Goal: Task Accomplishment & Management: Manage account settings

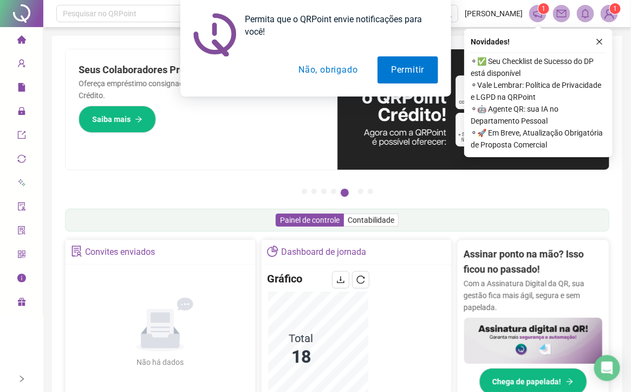
click at [311, 76] on button "Não, obrigado" at bounding box center [328, 69] width 86 height 27
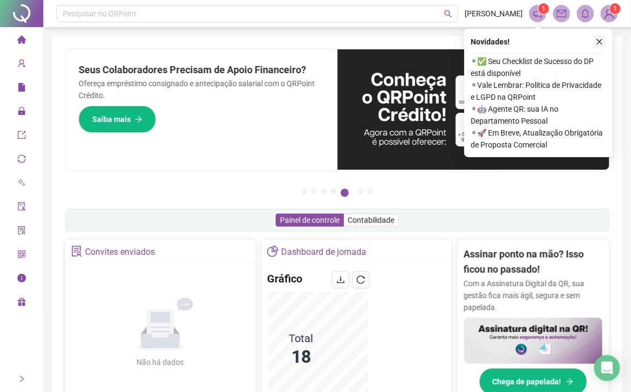
click at [597, 42] on icon "close" at bounding box center [600, 42] width 8 height 8
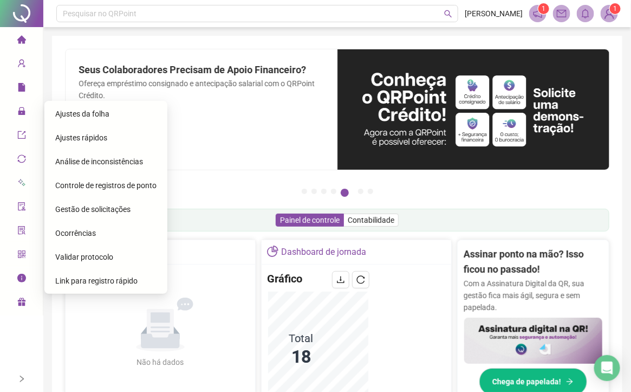
click at [91, 114] on span "Ajustes da folha" at bounding box center [82, 113] width 54 height 9
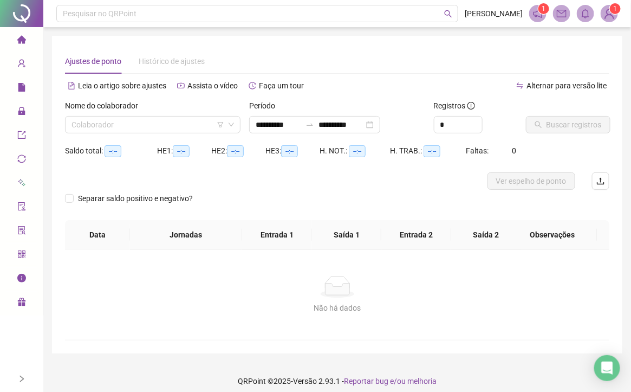
type input "**********"
click at [195, 127] on input "search" at bounding box center [148, 124] width 153 height 16
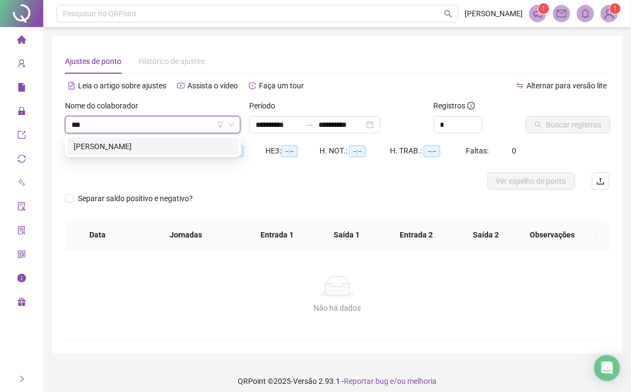
type input "****"
drag, startPoint x: 193, startPoint y: 147, endPoint x: 330, endPoint y: 153, distance: 137.2
click at [194, 148] on div "[PERSON_NAME]" at bounding box center [153, 146] width 159 height 12
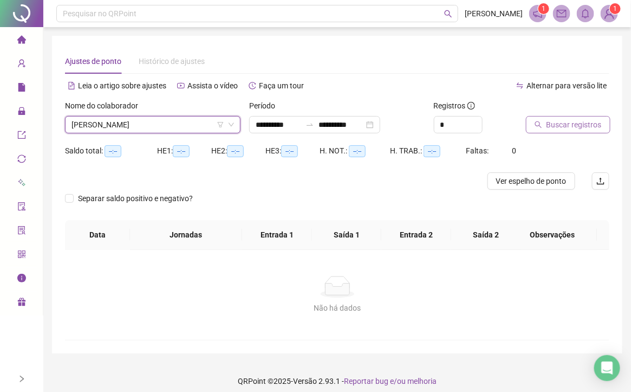
click at [553, 119] on span "Buscar registros" at bounding box center [574, 125] width 55 height 12
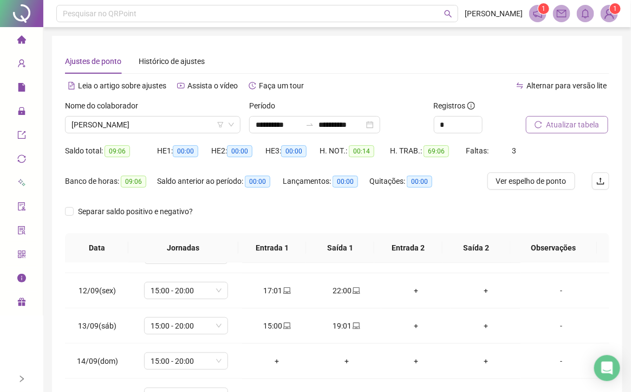
scroll to position [442, 0]
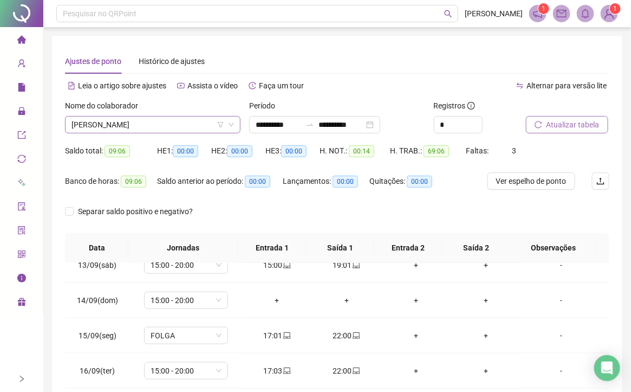
click at [192, 116] on span "[PERSON_NAME]" at bounding box center [153, 124] width 163 height 16
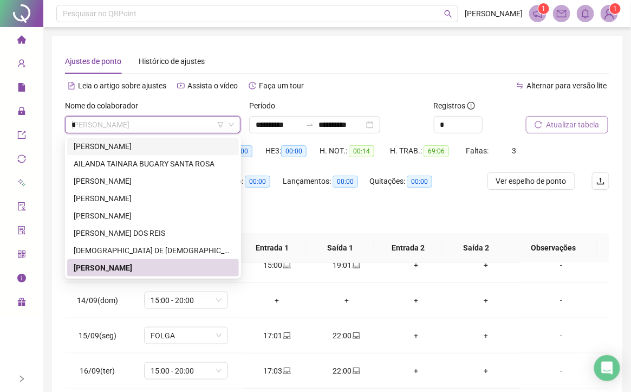
type input "**"
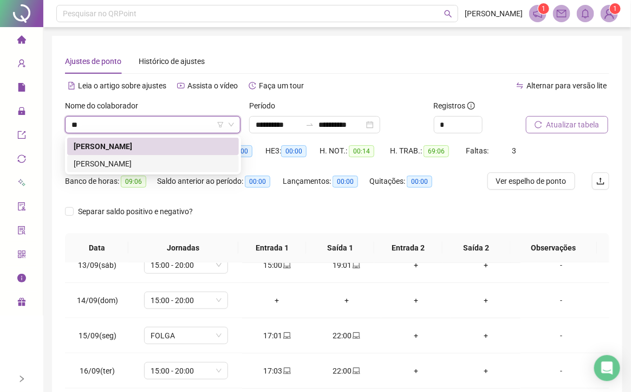
click at [146, 161] on div "[PERSON_NAME]" at bounding box center [153, 164] width 159 height 12
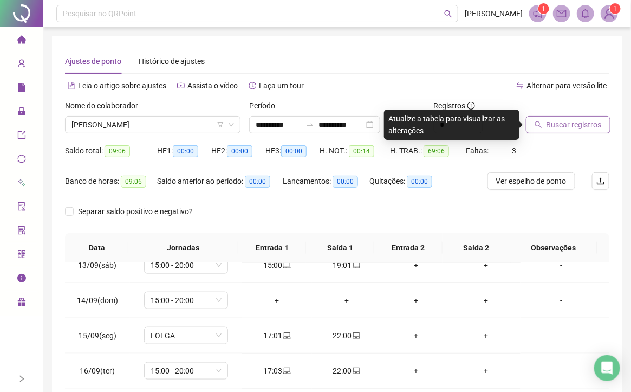
click at [571, 130] on span "Buscar registros" at bounding box center [574, 125] width 55 height 12
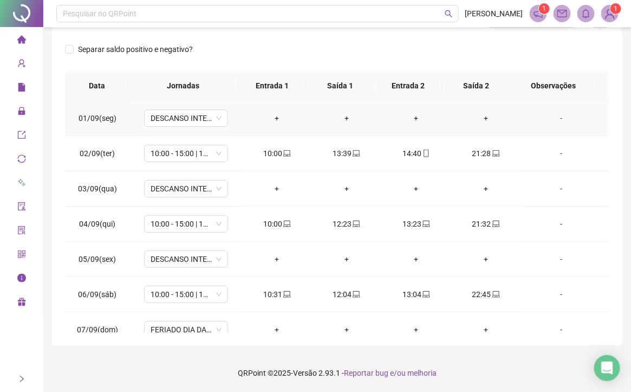
scroll to position [0, 0]
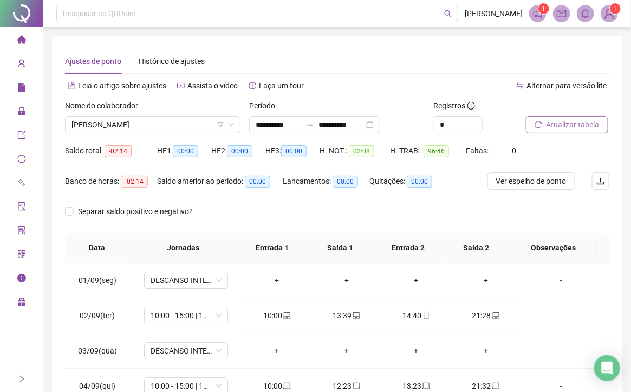
click at [196, 114] on div "Nome do colaborador" at bounding box center [153, 108] width 176 height 16
click at [177, 126] on span "[PERSON_NAME]" at bounding box center [153, 124] width 163 height 16
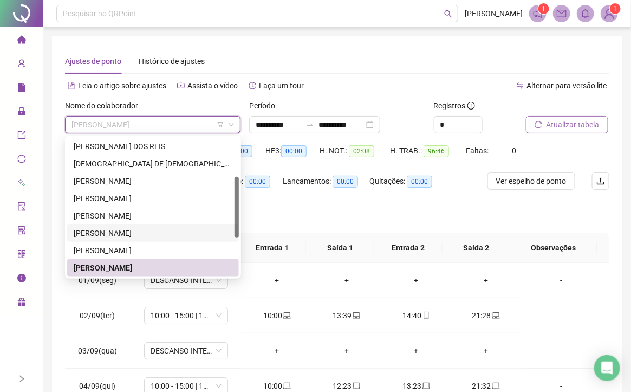
drag, startPoint x: 137, startPoint y: 228, endPoint x: 151, endPoint y: 228, distance: 14.1
click at [137, 228] on div "[PERSON_NAME]" at bounding box center [153, 233] width 159 height 12
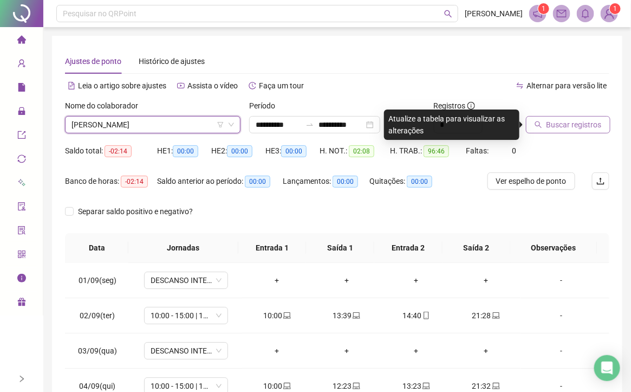
click at [571, 126] on span "Buscar registros" at bounding box center [574, 125] width 55 height 12
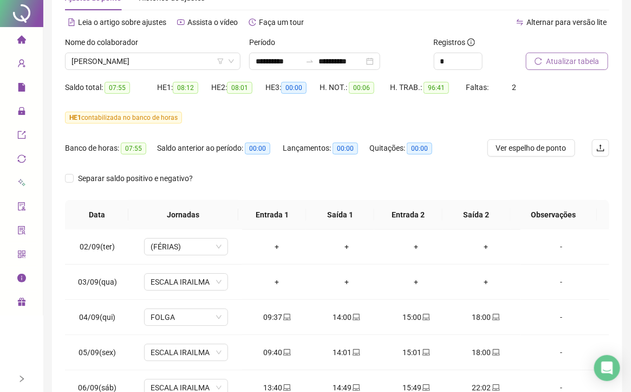
scroll to position [0, 0]
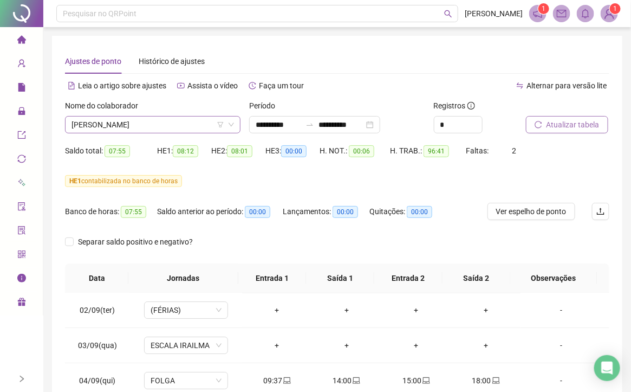
click at [191, 120] on span "[PERSON_NAME]" at bounding box center [153, 124] width 163 height 16
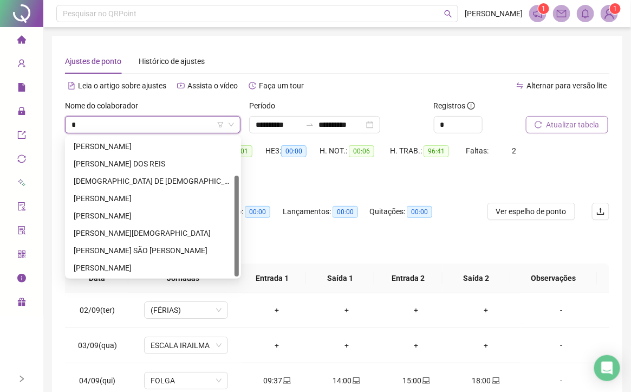
scroll to position [52, 0]
type input "**"
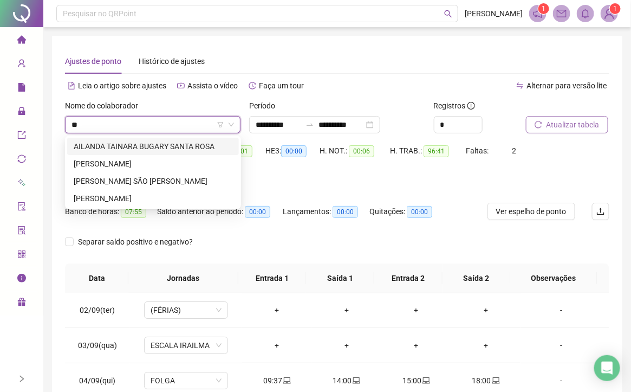
scroll to position [0, 0]
click at [141, 202] on div "[PERSON_NAME]" at bounding box center [153, 198] width 159 height 12
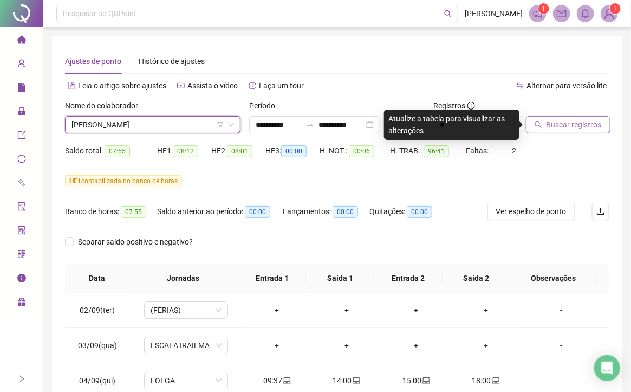
click at [571, 122] on span "Buscar registros" at bounding box center [574, 125] width 55 height 12
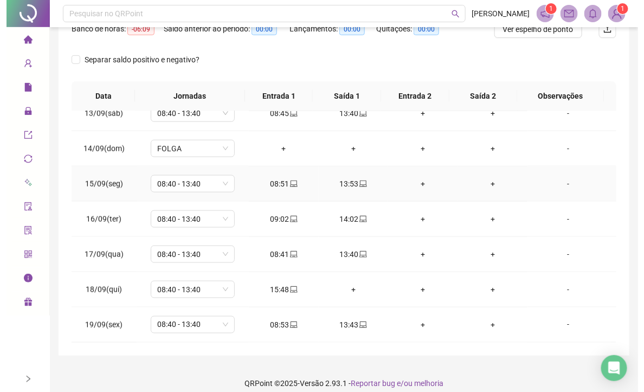
scroll to position [163, 0]
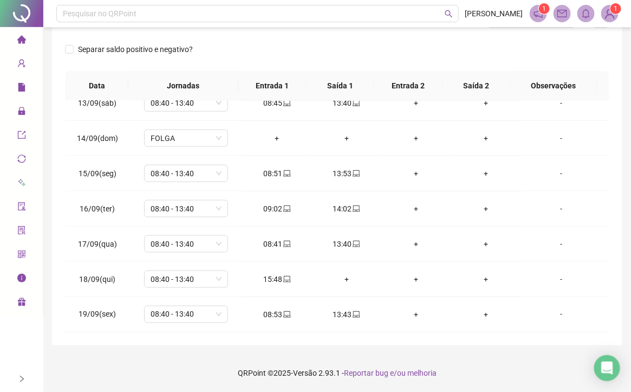
click at [611, 17] on img at bounding box center [610, 13] width 16 height 16
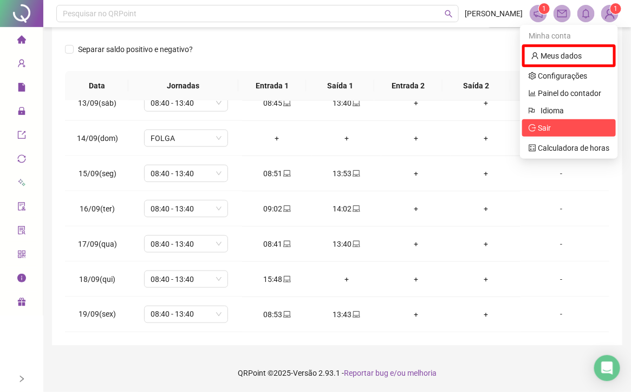
click at [530, 127] on icon "logout" at bounding box center [533, 128] width 8 height 8
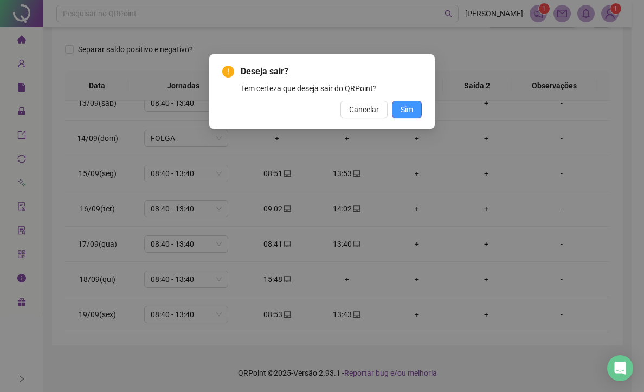
click at [403, 109] on span "Sim" at bounding box center [406, 109] width 12 height 12
